Goal: Task Accomplishment & Management: Manage account settings

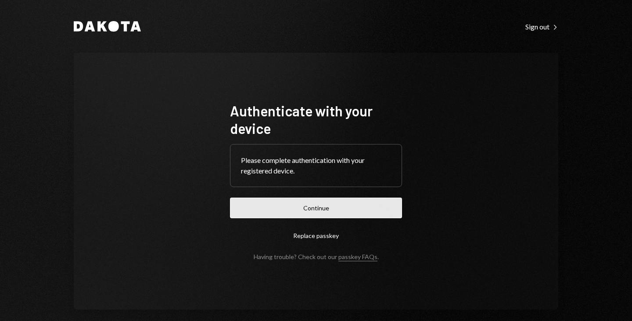
click at [314, 200] on button "Continue" at bounding box center [316, 208] width 172 height 21
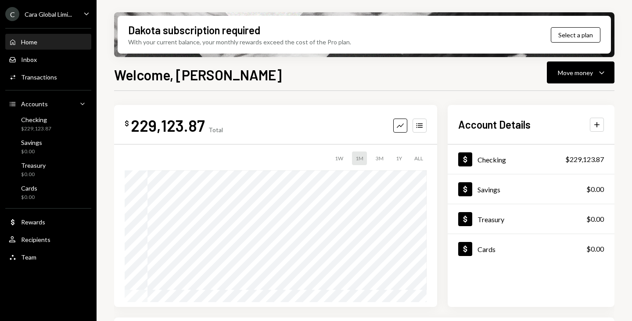
click at [484, 81] on div "Welcome, [PERSON_NAME] Move money Caret Down" at bounding box center [364, 73] width 500 height 19
click at [479, 77] on div "Welcome, [PERSON_NAME] Move money Caret Down" at bounding box center [364, 73] width 500 height 19
click at [112, 161] on div "Dakota subscription required With your current balance, your monthly rewards ex…" at bounding box center [364, 160] width 535 height 321
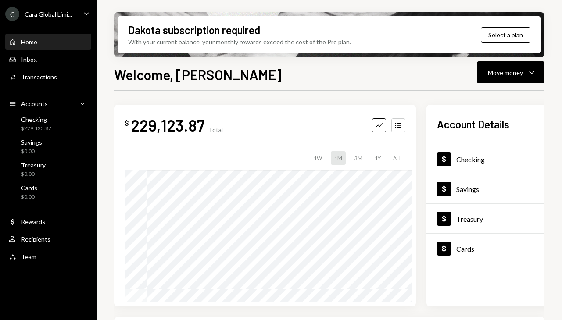
click at [108, 204] on div "Dakota subscription required With your current balance, your monthly rewards ex…" at bounding box center [330, 160] width 466 height 320
click at [53, 119] on div "Checking $229,123.87" at bounding box center [48, 124] width 79 height 17
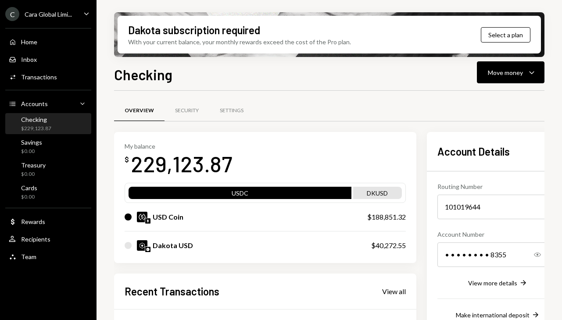
click at [108, 190] on div "Dakota subscription required With your current balance, your monthly rewards ex…" at bounding box center [330, 160] width 466 height 320
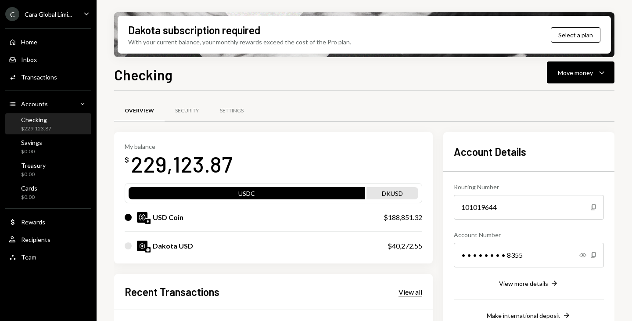
click at [406, 291] on div "View all" at bounding box center [411, 291] width 24 height 9
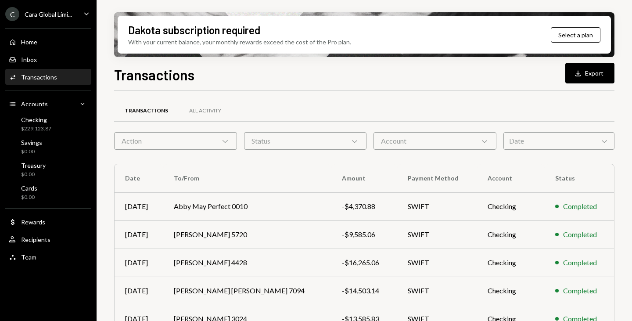
click at [103, 163] on div "Dakota subscription required With your current balance, your monthly rewards ex…" at bounding box center [364, 160] width 535 height 321
click at [632, 104] on div "Dakota subscription required With your current balance, your monthly rewards ex…" at bounding box center [364, 160] width 535 height 321
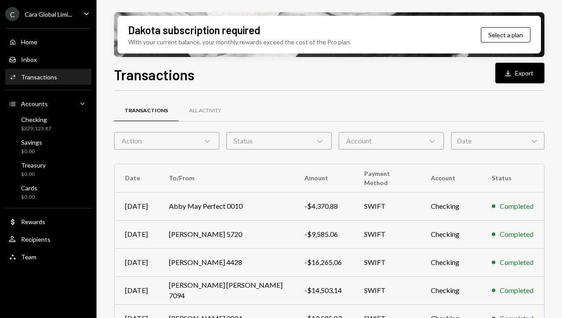
click at [554, 169] on div "Dakota subscription required With your current balance, your monthly rewards ex…" at bounding box center [330, 159] width 466 height 318
click at [562, 194] on div "Dakota subscription required With your current balance, your monthly rewards ex…" at bounding box center [330, 159] width 466 height 318
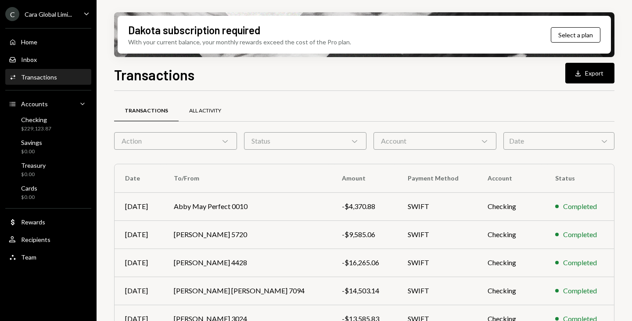
click at [188, 105] on div "All Activity" at bounding box center [205, 111] width 53 height 21
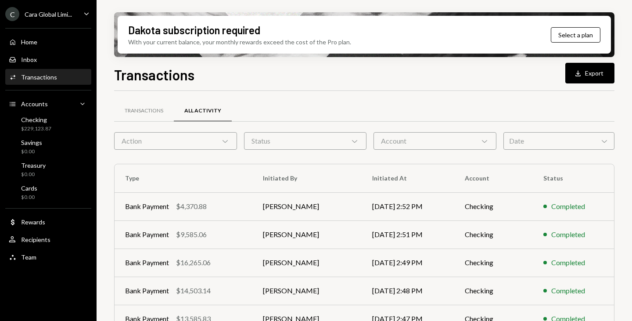
click at [610, 171] on th "Status" at bounding box center [573, 178] width 81 height 28
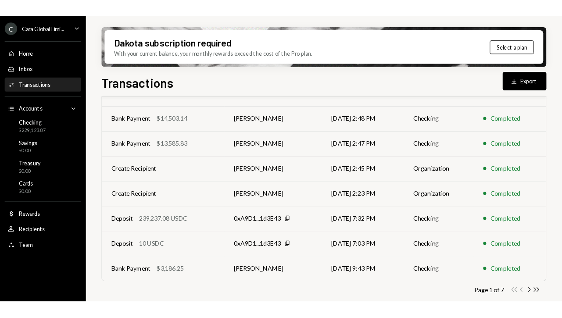
scroll to position [179, 0]
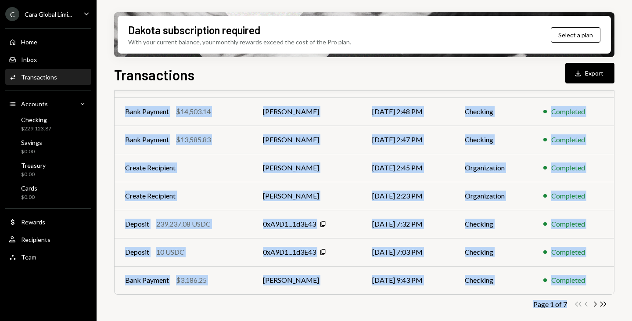
click at [625, 162] on div "Dakota subscription required With your current balance, your monthly rewards ex…" at bounding box center [364, 160] width 535 height 321
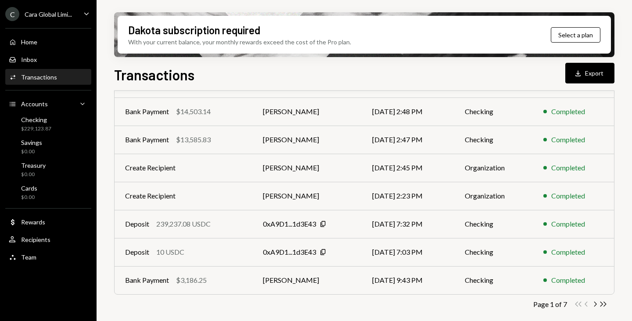
drag, startPoint x: 579, startPoint y: 164, endPoint x: 318, endPoint y: 68, distance: 278.0
click at [318, 68] on div "Transactions Download Export" at bounding box center [364, 73] width 500 height 19
click at [622, 136] on div "Dakota subscription required With your current balance, your monthly rewards ex…" at bounding box center [364, 160] width 535 height 321
click at [364, 130] on td "[DATE] 2:47 PM" at bounding box center [408, 140] width 93 height 28
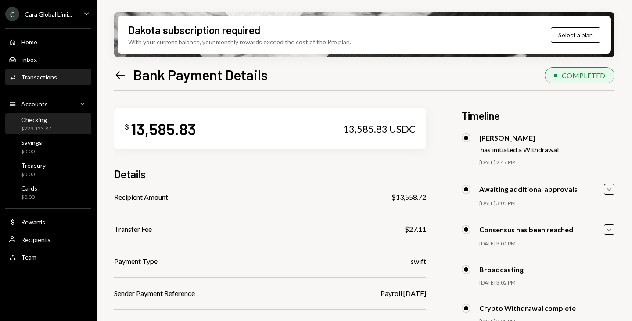
click at [54, 120] on div "Checking $229,123.87" at bounding box center [48, 124] width 79 height 17
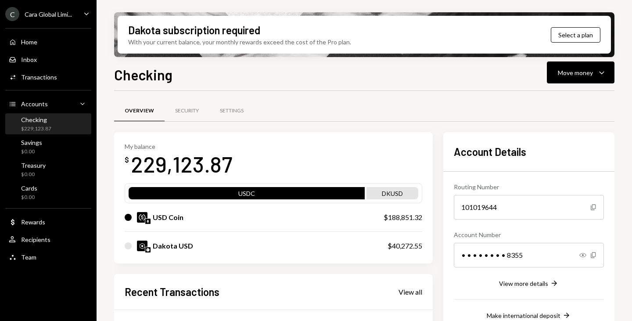
click at [616, 86] on div "Dakota subscription required With your current balance, your monthly rewards ex…" at bounding box center [364, 160] width 535 height 321
click at [618, 87] on div "Dakota subscription required With your current balance, your monthly rewards ex…" at bounding box center [364, 160] width 535 height 321
click at [57, 123] on div "Checking $229,123.87" at bounding box center [48, 124] width 79 height 17
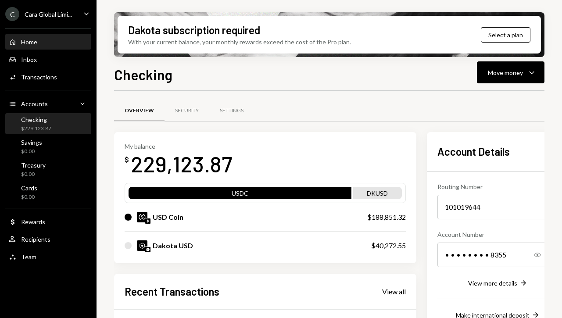
click at [45, 42] on div "Home Home" at bounding box center [48, 42] width 79 height 8
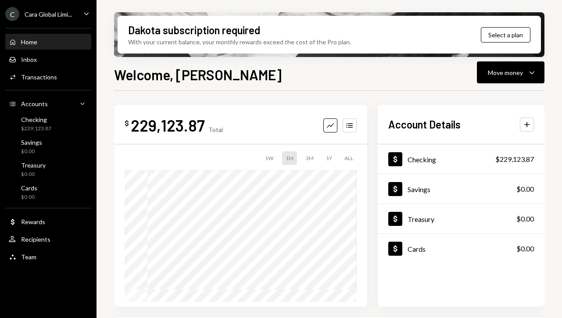
click at [96, 140] on div "Home Home Inbox Inbox Activities Transactions Accounts Accounts Caret Down Chec…" at bounding box center [48, 145] width 97 height 244
click at [557, 73] on div "Dakota subscription required With your current balance, your monthly rewards ex…" at bounding box center [330, 159] width 466 height 318
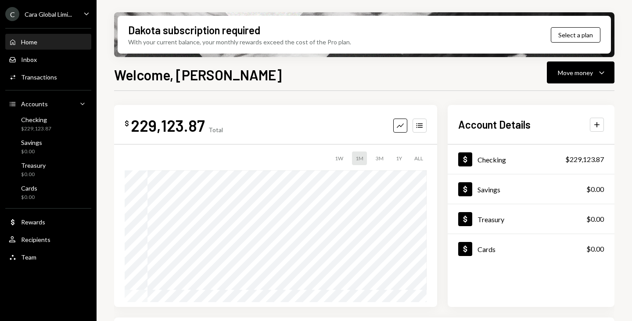
click at [562, 69] on div "Dakota subscription required With your current balance, your monthly rewards ex…" at bounding box center [364, 160] width 535 height 321
click at [562, 160] on div "$229,123.87" at bounding box center [584, 159] width 39 height 11
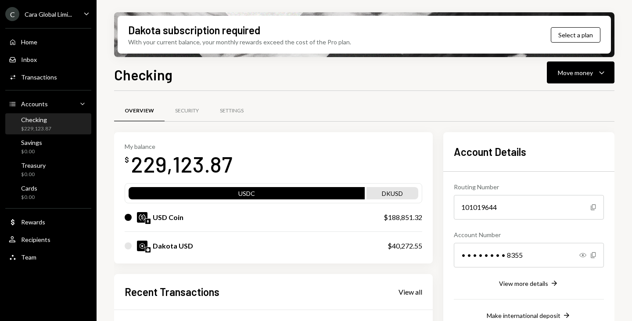
click at [89, 16] on icon "Caret Down" at bounding box center [87, 14] width 10 height 10
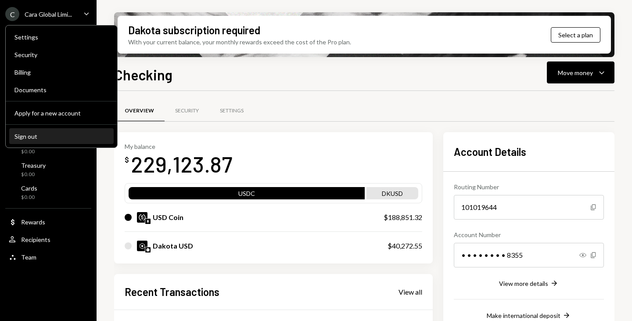
click at [32, 132] on button "Sign out" at bounding box center [61, 137] width 104 height 16
